Goal: Task Accomplishment & Management: Use online tool/utility

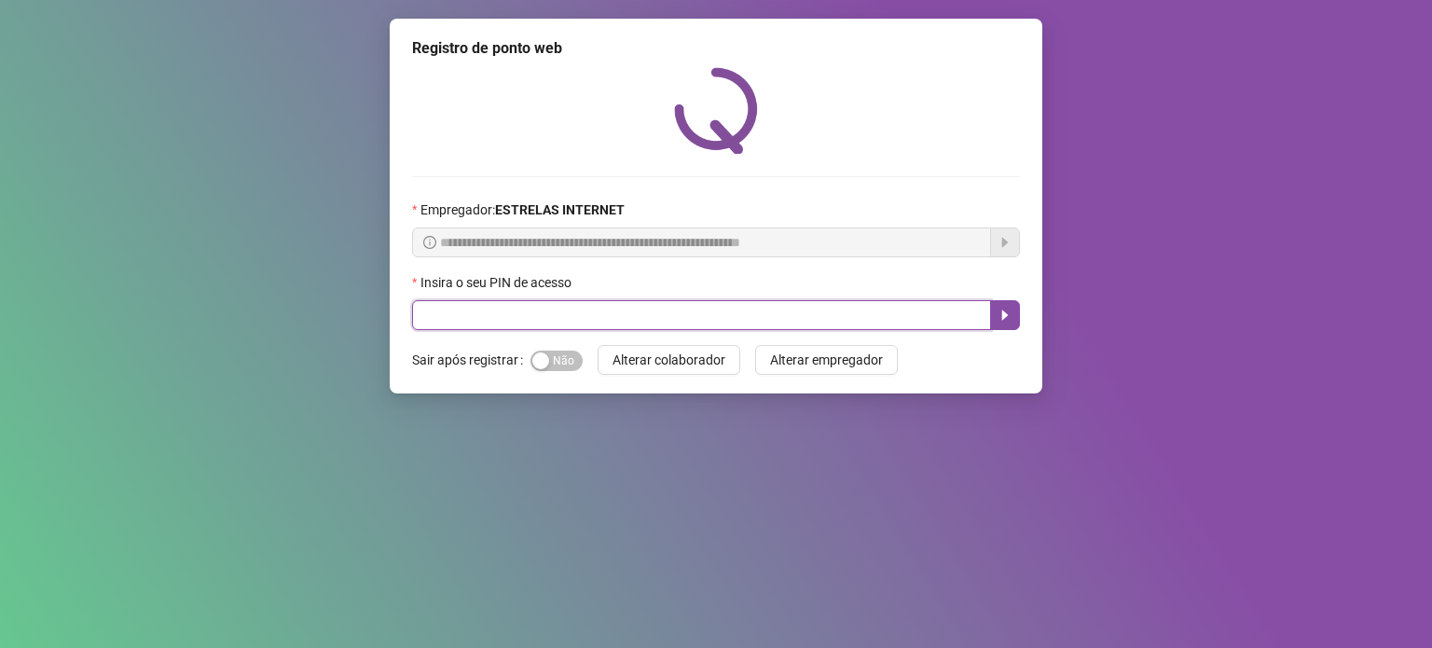
click at [550, 320] on input "text" at bounding box center [701, 315] width 579 height 30
type input "*****"
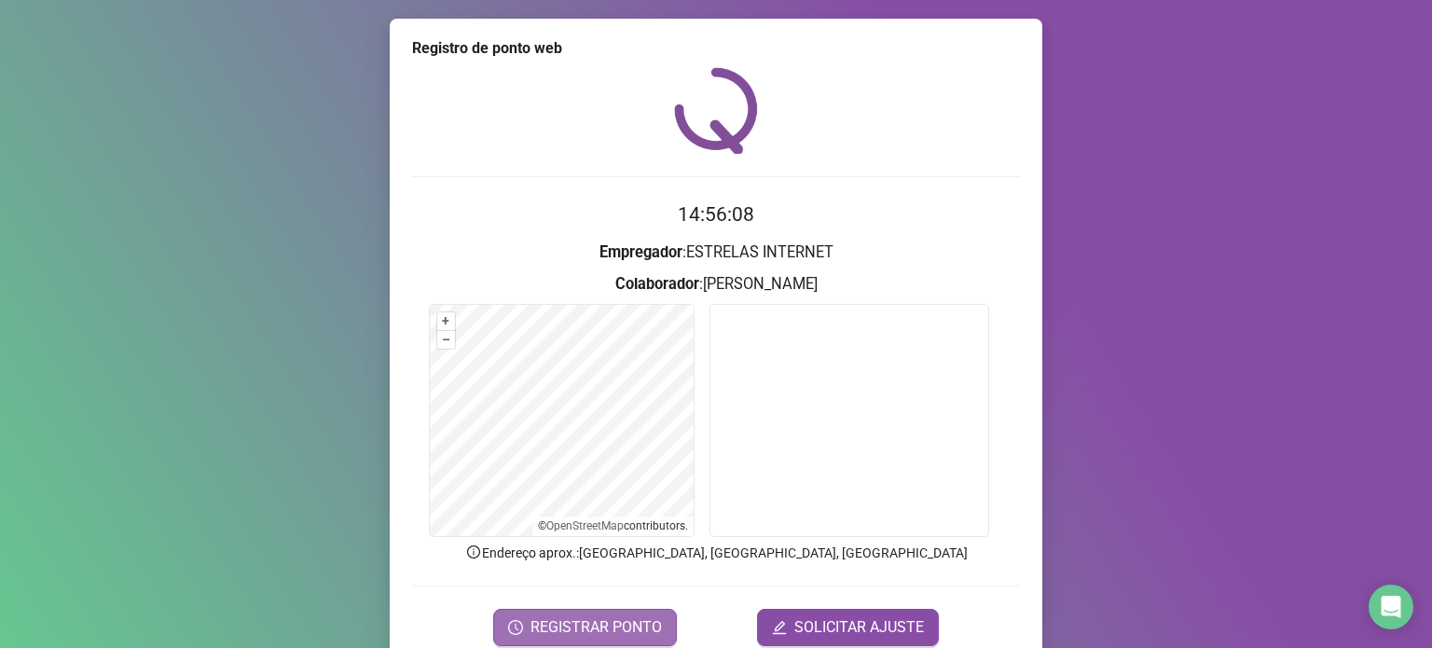
click at [592, 620] on span "REGISTRAR PONTO" at bounding box center [595, 627] width 131 height 22
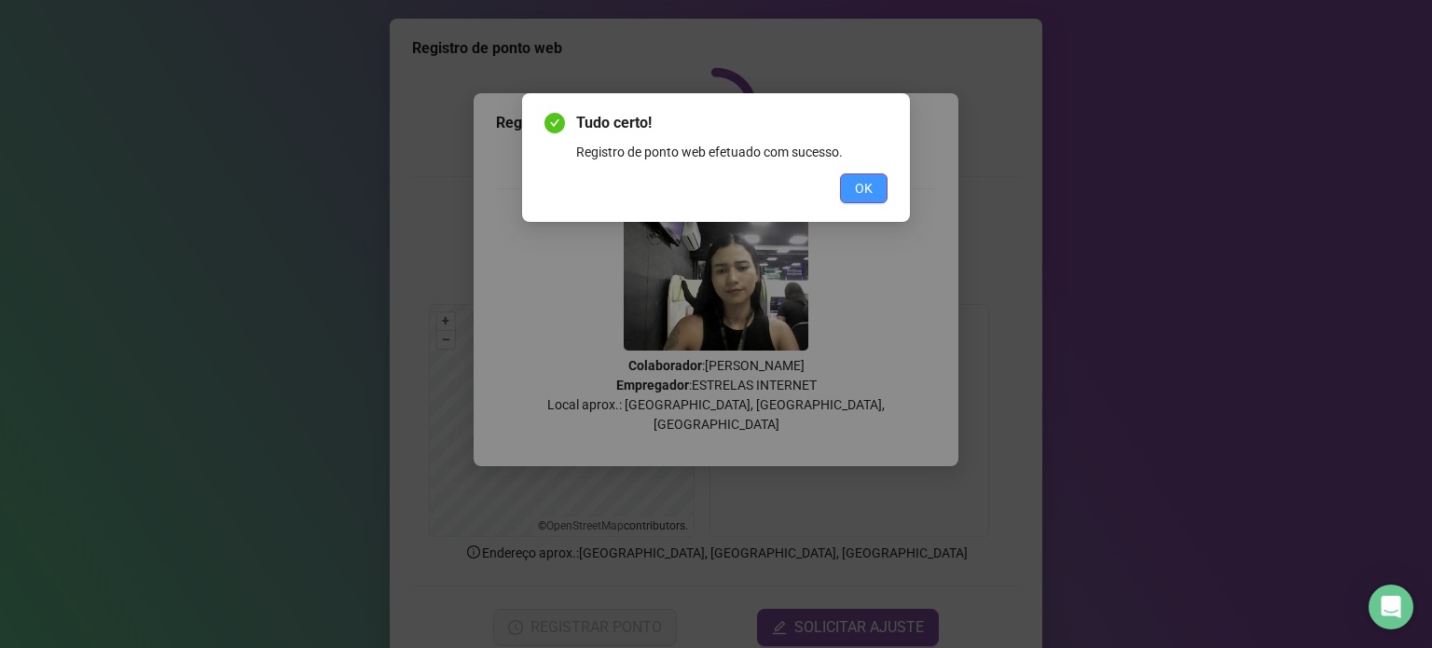
click at [863, 197] on span "OK" at bounding box center [864, 188] width 18 height 21
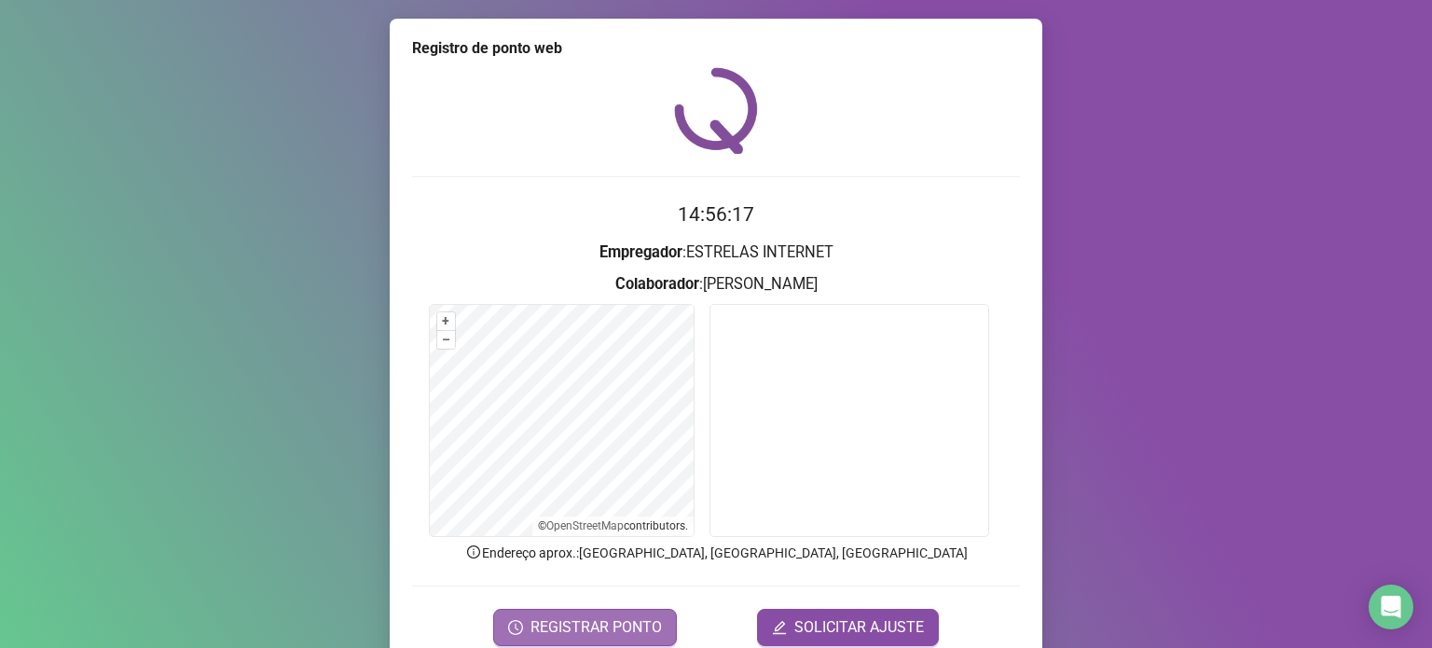
click at [572, 637] on button "REGISTRAR PONTO" at bounding box center [585, 627] width 184 height 37
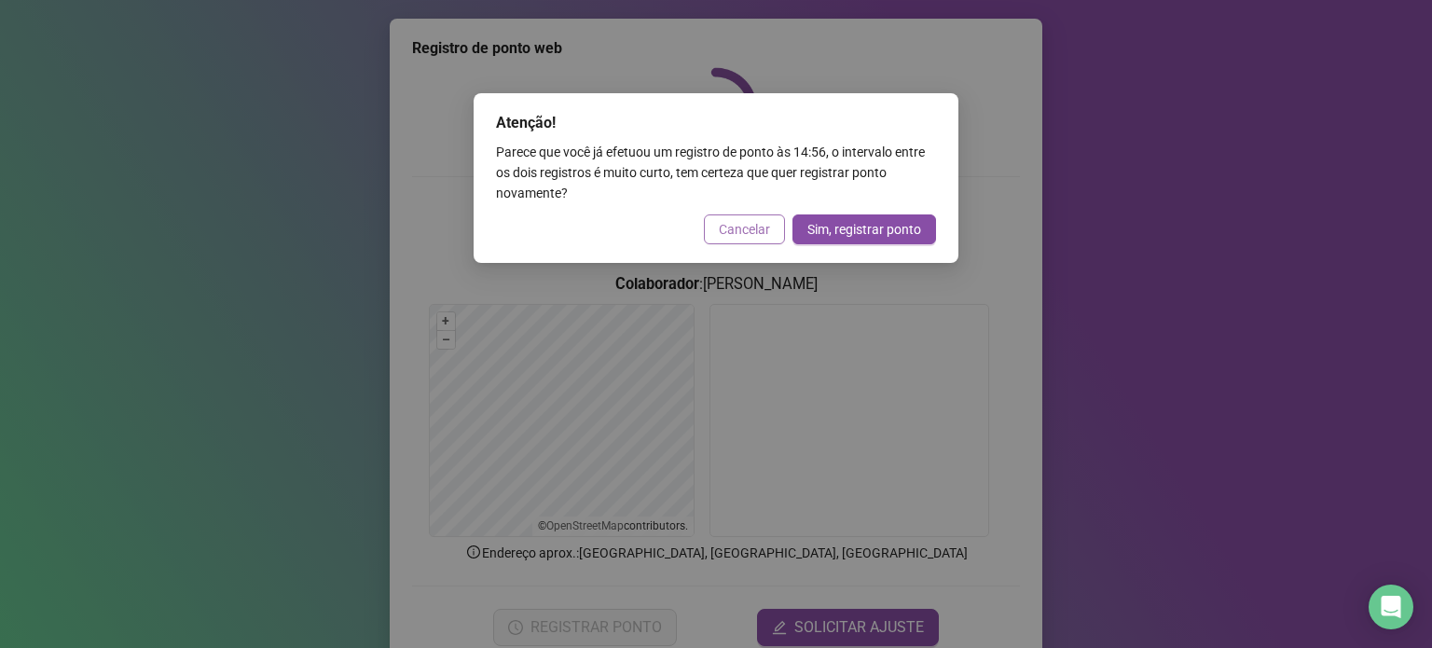
click at [750, 240] on button "Cancelar" at bounding box center [744, 229] width 81 height 30
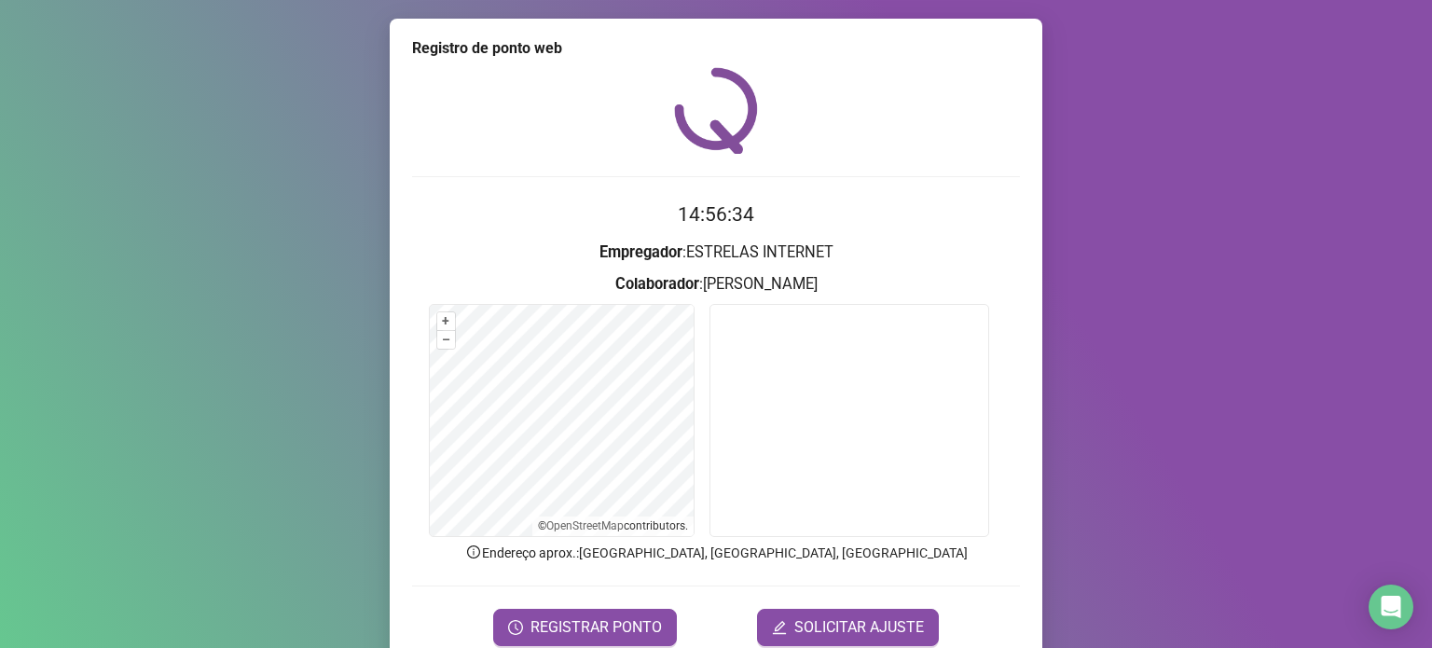
click at [1301, 289] on div "Registro de ponto web 14:56:34 Empregador : ESTRELAS INTERNET Colaborador : [PE…" at bounding box center [716, 324] width 1432 height 648
